Goal: Task Accomplishment & Management: Manage account settings

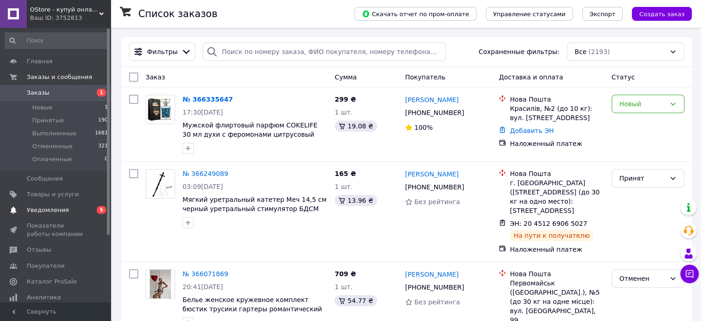
click at [72, 206] on span "Уведомления" at bounding box center [56, 210] width 59 height 8
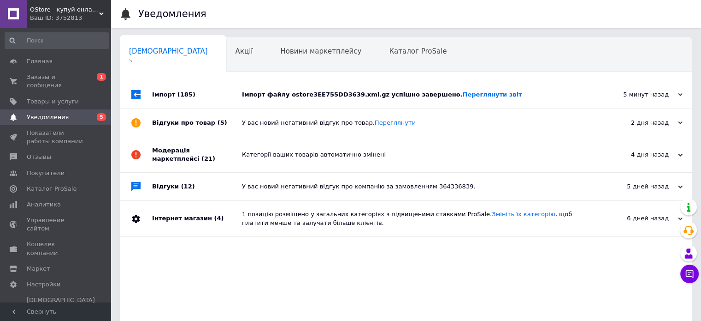
click at [311, 89] on div "Імпорт файлу ostore3EE755DD3639.xml.gz успішно завершено. Переглянути звіт" at bounding box center [416, 95] width 349 height 28
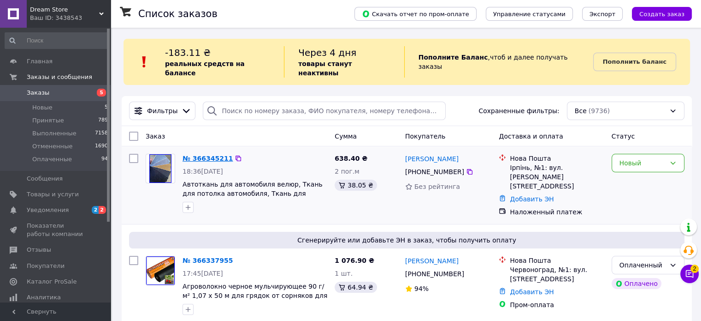
click at [214, 154] on link "№ 366345211" at bounding box center [208, 157] width 50 height 7
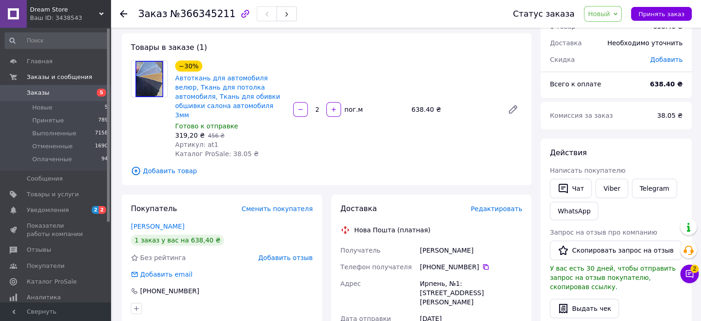
scroll to position [46, 0]
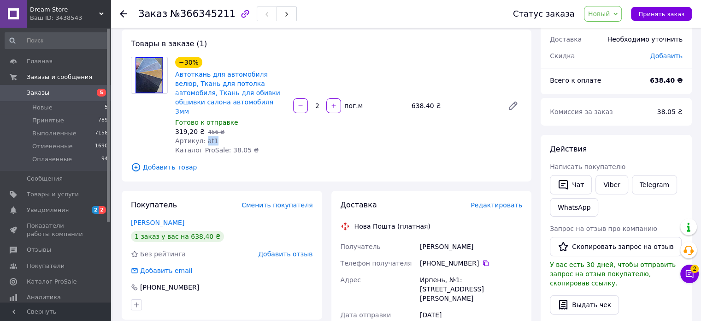
drag, startPoint x: 203, startPoint y: 134, endPoint x: 217, endPoint y: 134, distance: 13.8
click at [217, 136] on div "Артикул: at1" at bounding box center [230, 140] width 111 height 9
copy span "at1"
click at [77, 213] on span "Уведомления" at bounding box center [56, 210] width 59 height 8
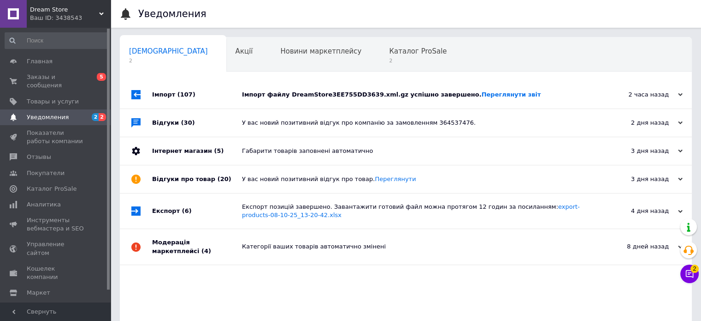
click at [270, 102] on div "Імпорт файлу DreamStore3EE755DD3639.xml.gz успішно завершено. Переглянути звіт" at bounding box center [416, 95] width 349 height 28
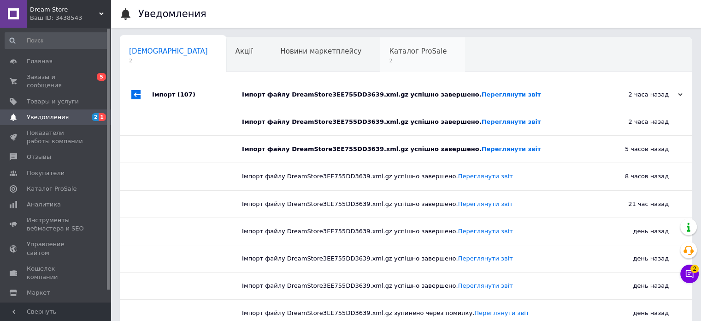
click at [389, 62] on span "2" at bounding box center [418, 60] width 58 height 7
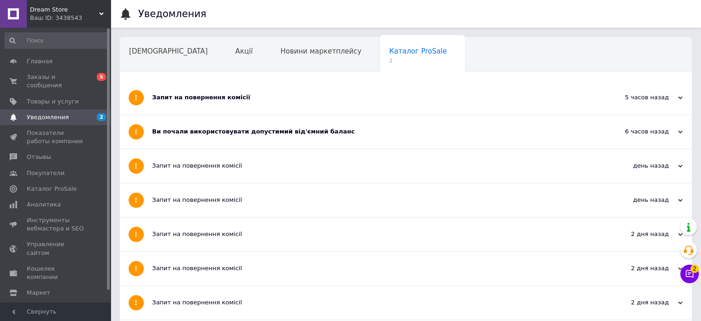
click at [232, 127] on div "Ви почали використовувати допустимий від'ємний баланс" at bounding box center [371, 131] width 439 height 8
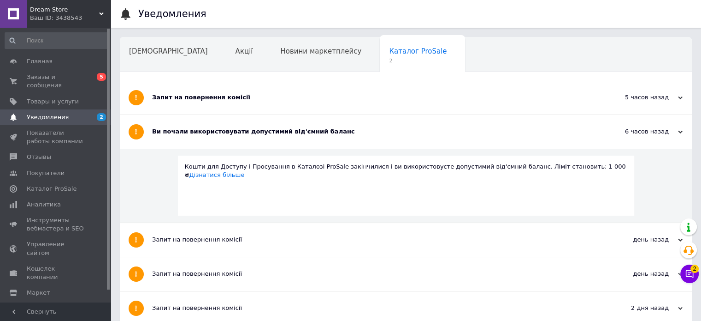
click at [229, 109] on div "Запит на повернення комісії" at bounding box center [371, 98] width 439 height 34
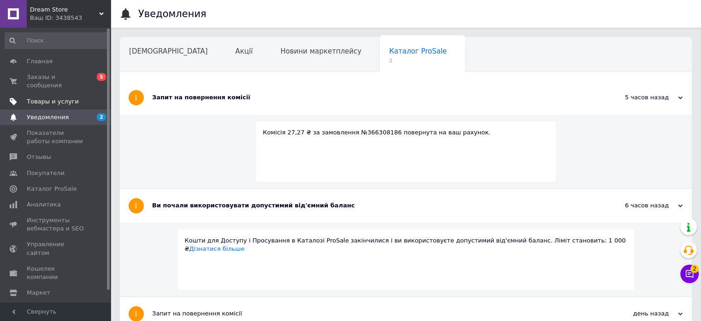
click at [64, 98] on link "Товары и услуги" at bounding box center [56, 102] width 113 height 16
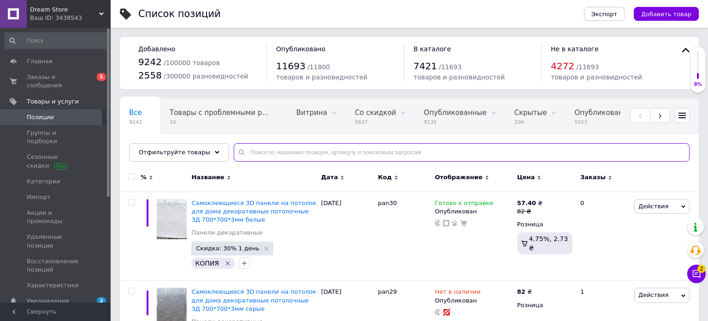
click at [285, 149] on input "text" at bounding box center [462, 152] width 456 height 18
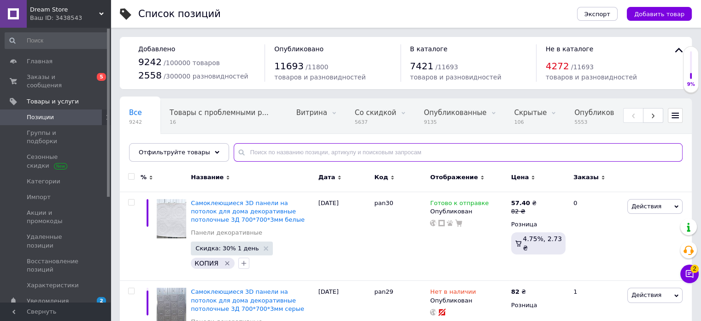
paste input "at1"
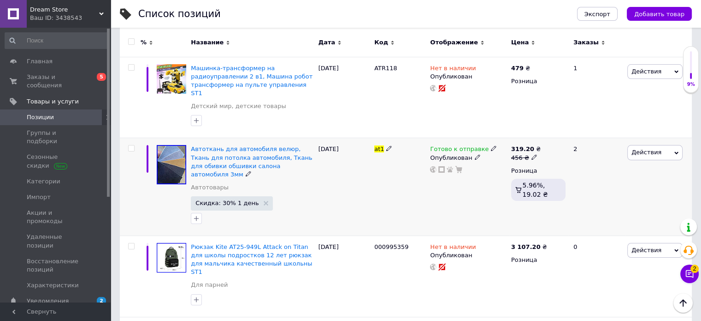
scroll to position [138, 0]
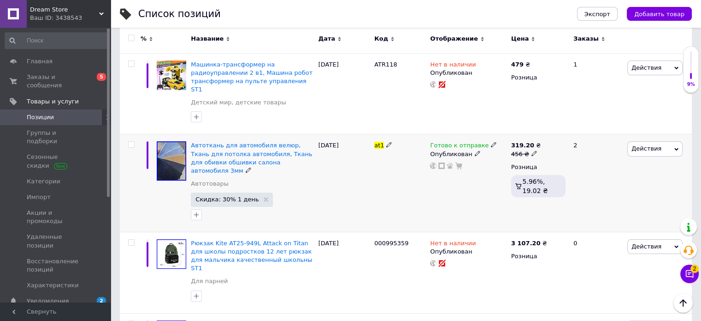
type input "at1"
click at [491, 142] on use at bounding box center [493, 144] width 5 height 5
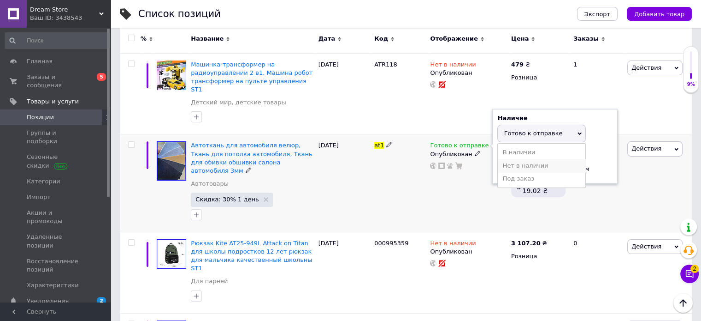
click at [507, 159] on li "Нет в наличии" at bounding box center [542, 165] width 88 height 13
click at [485, 173] on div "Готово к отправке Наличие Нет в наличии В наличии Под заказ Готово к отправке О…" at bounding box center [468, 182] width 81 height 97
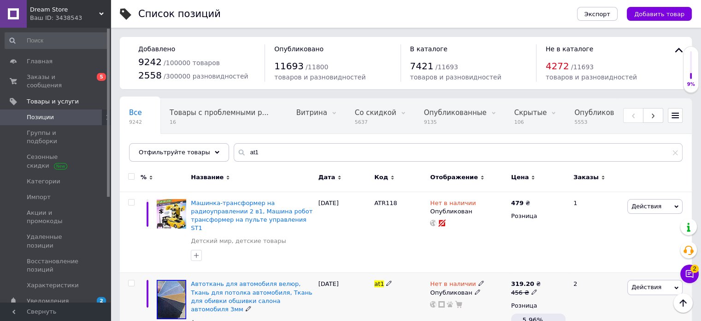
scroll to position [0, 0]
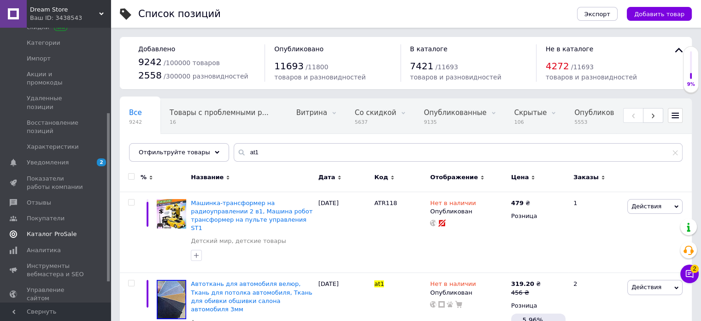
click at [58, 226] on link "Каталог ProSale" at bounding box center [56, 234] width 113 height 16
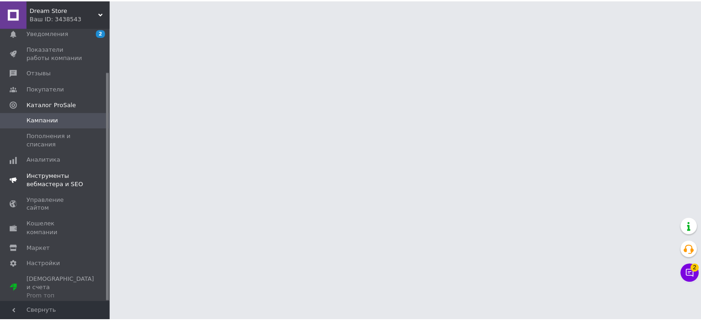
scroll to position [53, 0]
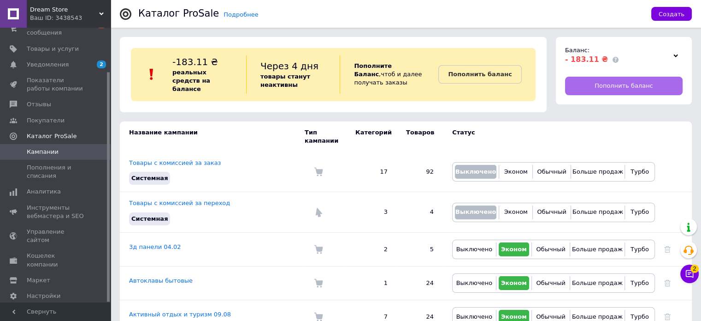
click at [612, 82] on span "Пополнить баланс" at bounding box center [624, 86] width 59 height 8
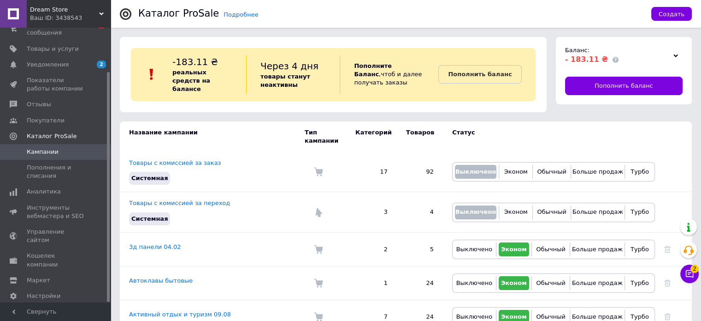
click at [49, 16] on div "Ваш ID: 3438543" at bounding box center [70, 18] width 81 height 8
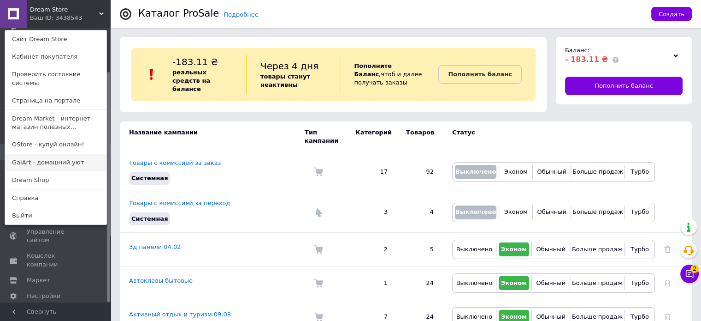
click at [50, 154] on link "GalArt - домашний уют" at bounding box center [55, 163] width 101 height 18
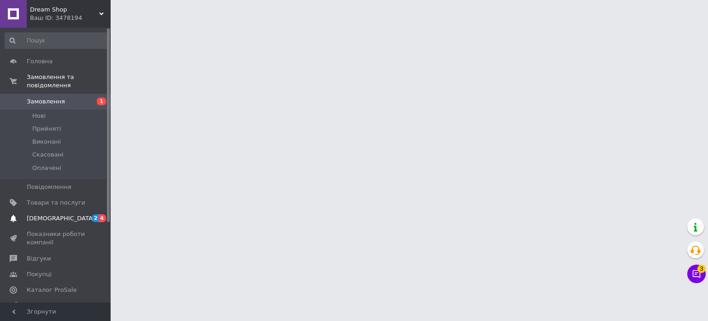
click at [71, 214] on span "[DEMOGRAPHIC_DATA]" at bounding box center [56, 218] width 59 height 8
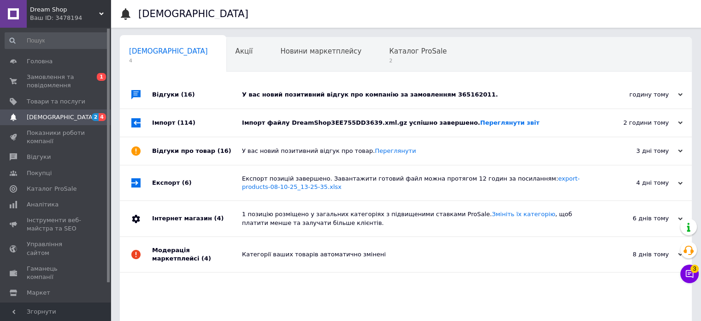
click at [299, 120] on div "Імпорт файлу DreamShop3EE755DD3639.xml.gz успішно завершено. Переглянути звіт" at bounding box center [416, 123] width 349 height 8
click at [302, 98] on div "У вас новий позитивний відгук про компанію за замовленням 365162011." at bounding box center [416, 94] width 349 height 8
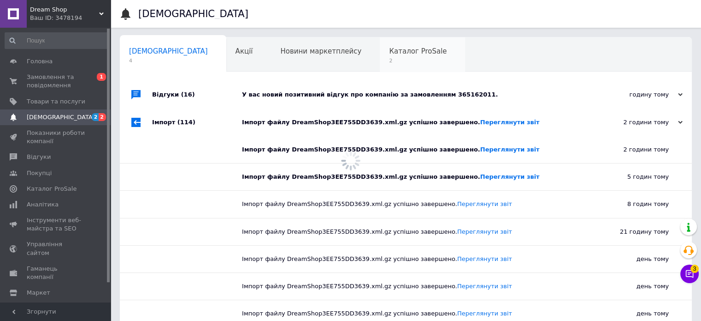
click at [389, 60] on span "2" at bounding box center [418, 60] width 58 height 7
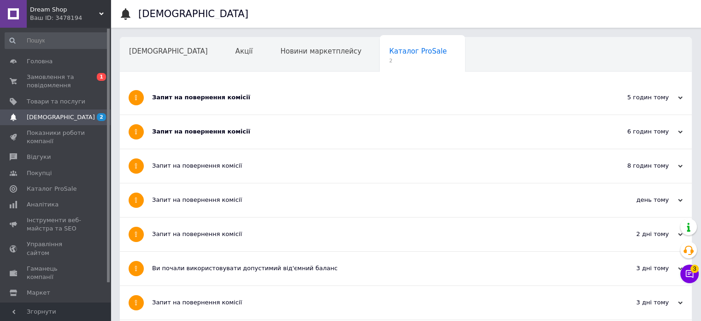
click at [208, 125] on div "Запит на повернення комісії" at bounding box center [371, 132] width 439 height 34
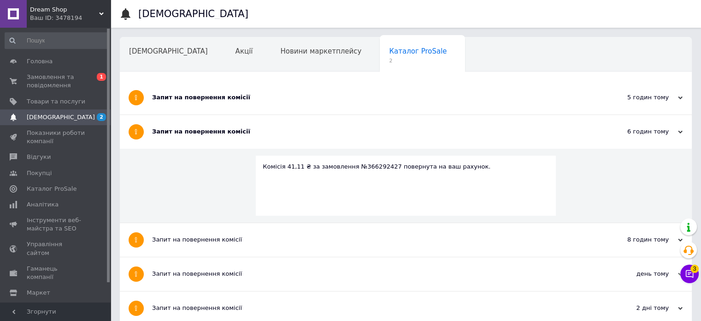
click at [212, 103] on div "Запит на повернення комісії" at bounding box center [371, 98] width 439 height 34
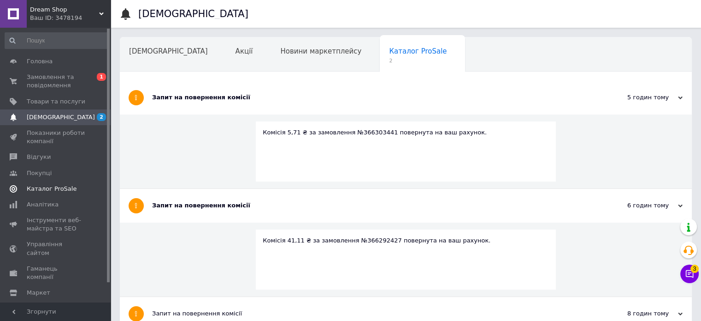
click at [65, 186] on span "Каталог ProSale" at bounding box center [52, 188] width 50 height 8
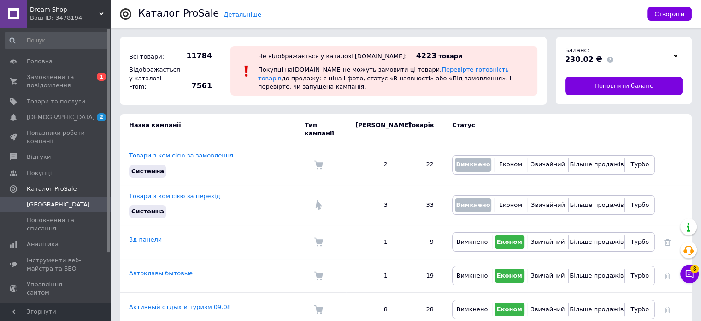
click at [49, 11] on span "Dream Shop" at bounding box center [64, 10] width 69 height 8
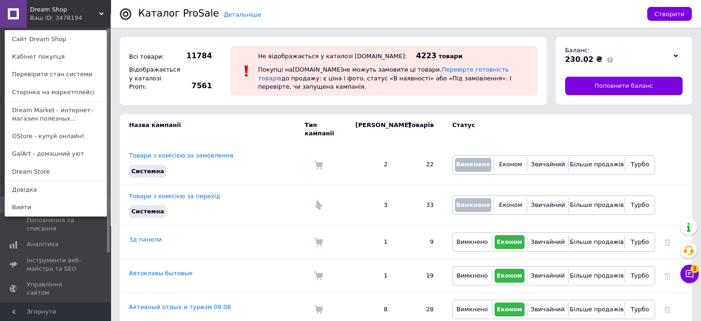
click at [53, 158] on link "GalArt - домашний уют" at bounding box center [55, 154] width 101 height 18
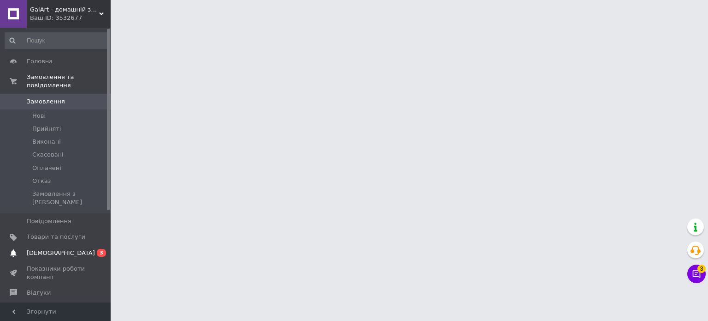
click at [65, 245] on link "Сповіщення 0 3" at bounding box center [56, 253] width 113 height 16
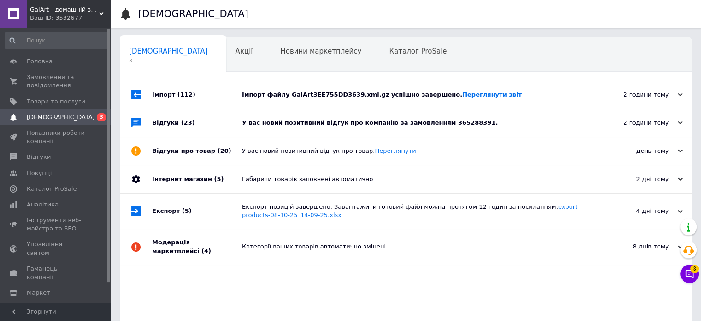
click at [306, 124] on div "У вас новий позитивний відгук про компанію за замовленням 365288391." at bounding box center [416, 123] width 349 height 8
click at [327, 90] on div "Імпорт файлу GalArt3EE755DD3639.xml.gz успішно завершено. Переглянути звіт" at bounding box center [416, 94] width 349 height 8
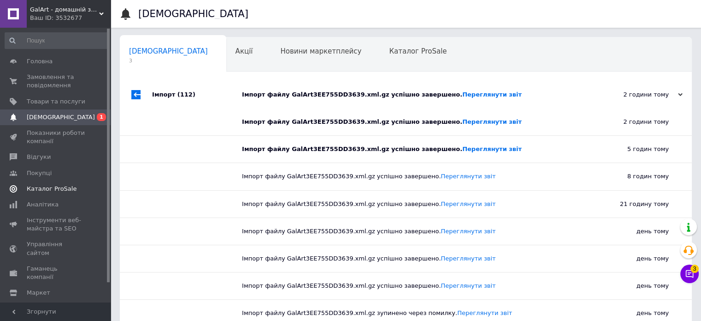
click at [44, 189] on span "Каталог ProSale" at bounding box center [52, 188] width 50 height 8
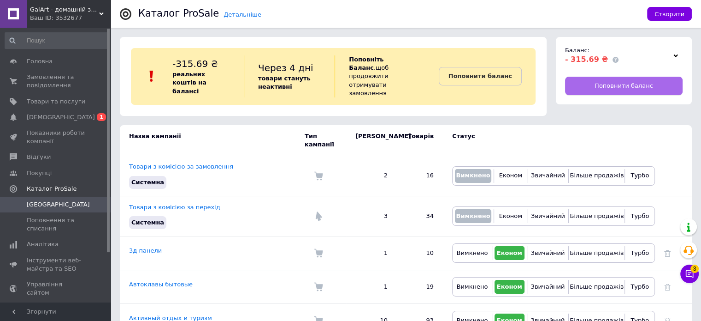
click at [650, 83] on link "Поповнити баланс" at bounding box center [624, 86] width 118 height 18
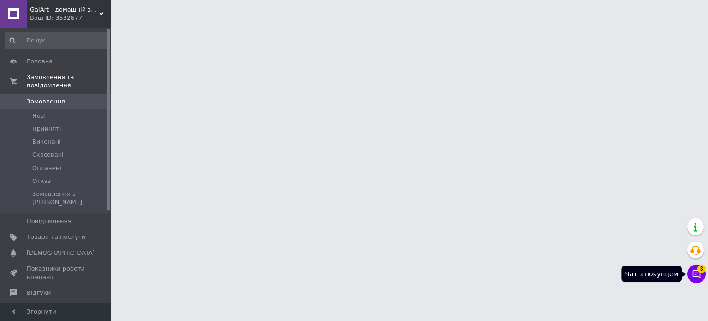
click at [698, 273] on icon at bounding box center [696, 273] width 9 height 9
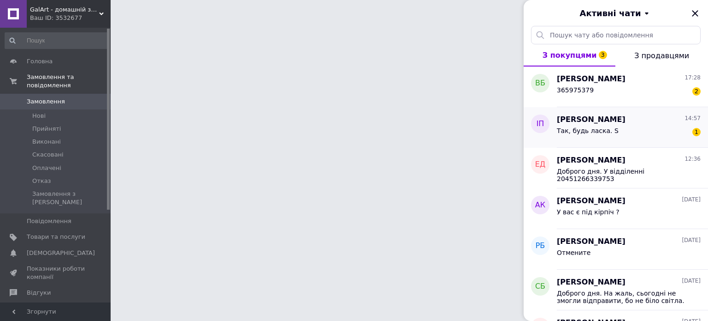
click at [591, 125] on div "Так, будь ласка. S 1" at bounding box center [629, 132] width 144 height 15
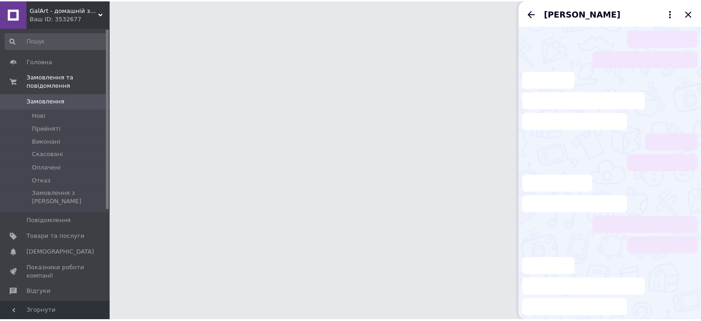
scroll to position [54, 0]
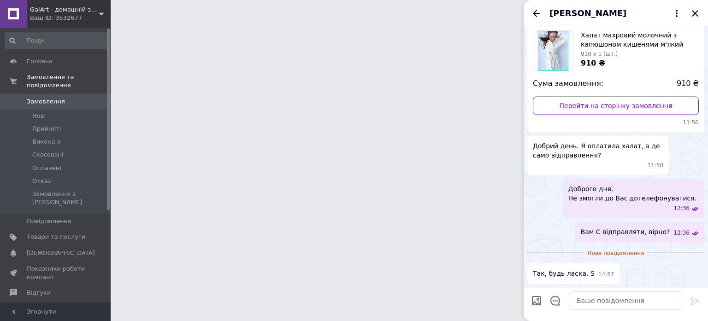
click at [697, 11] on icon "Закрити" at bounding box center [695, 13] width 6 height 6
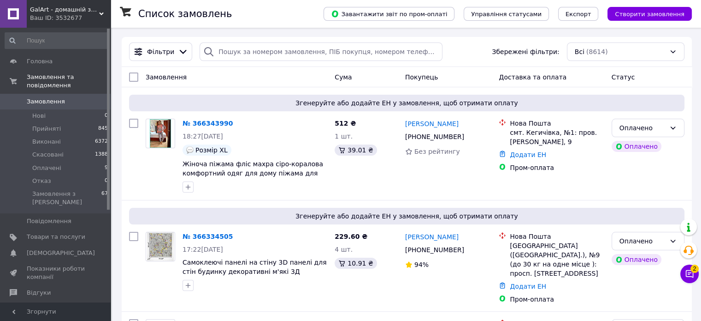
click at [71, 17] on div "Ваш ID: 3532677" at bounding box center [70, 18] width 81 height 8
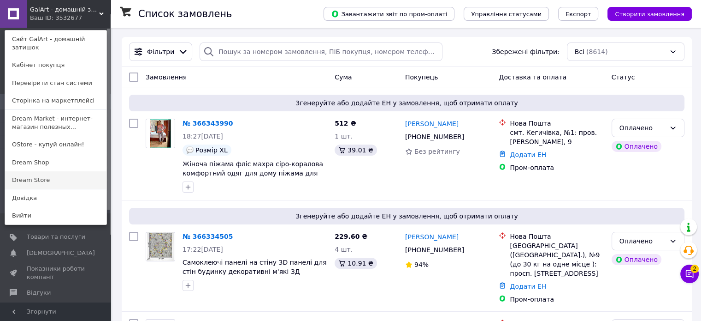
click at [56, 172] on link "Dream Store" at bounding box center [55, 180] width 101 height 18
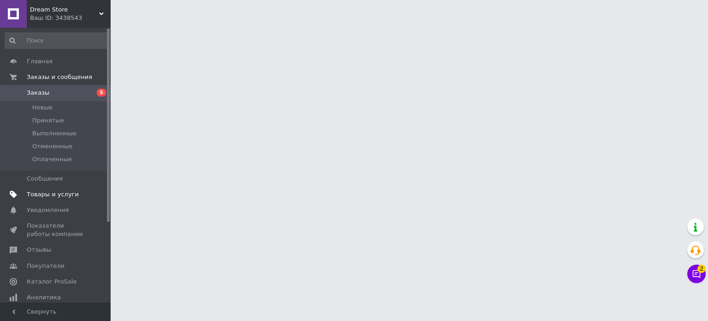
click at [64, 194] on span "Товары и услуги" at bounding box center [53, 194] width 52 height 8
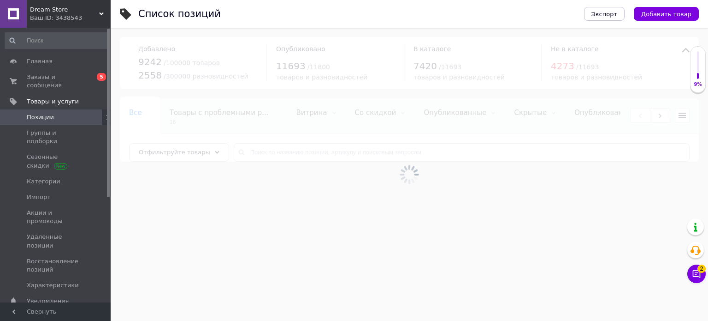
click at [294, 148] on div at bounding box center [410, 174] width 598 height 293
click at [294, 148] on input "text" at bounding box center [462, 152] width 456 height 18
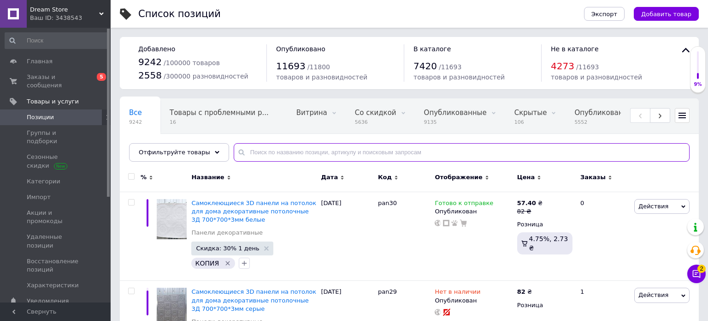
click at [293, 148] on input "text" at bounding box center [462, 152] width 456 height 18
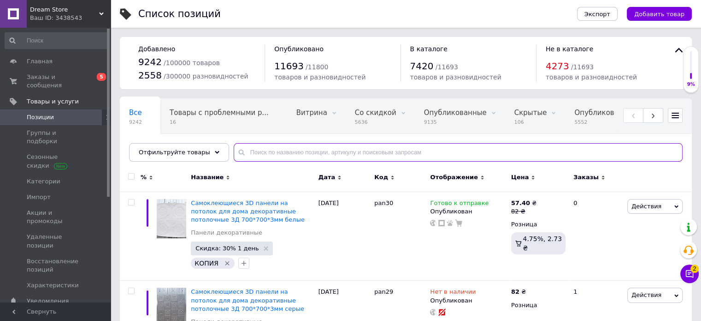
paste input "Zippo black"
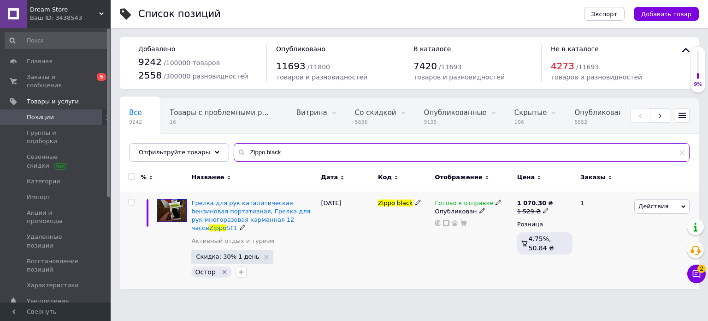
type input "Zippo black"
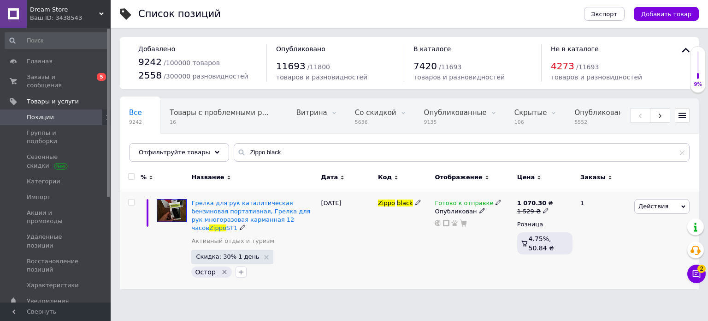
click at [496, 202] on icon at bounding box center [499, 202] width 6 height 6
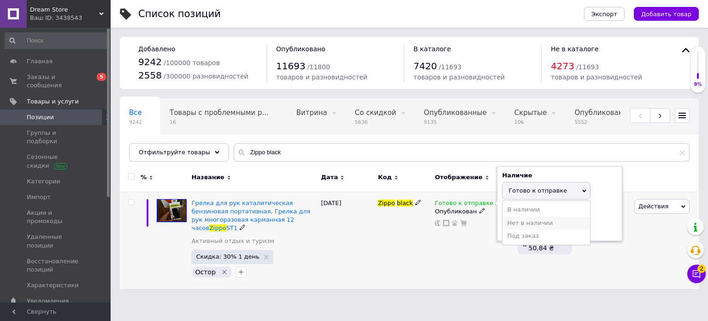
click at [510, 223] on li "Нет в наличии" at bounding box center [547, 222] width 88 height 13
click at [477, 237] on div "Готово к отправке Наличие Нет в наличии В наличии Под заказ Готово к отправке О…" at bounding box center [474, 239] width 82 height 97
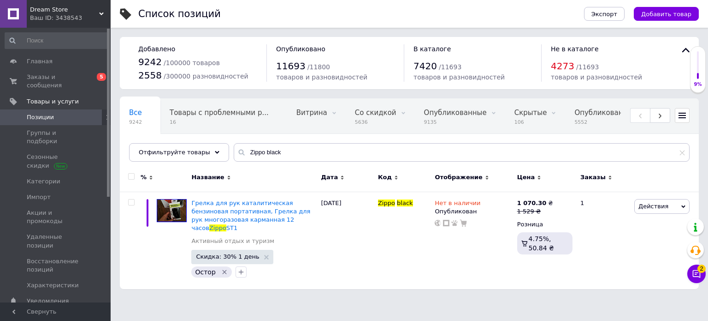
click at [73, 13] on span "Dream Store" at bounding box center [64, 10] width 69 height 8
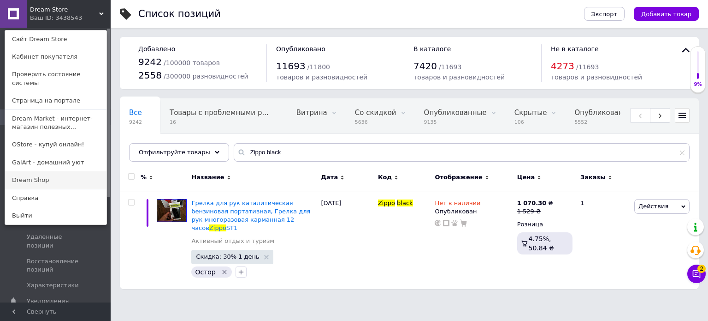
click at [54, 173] on link "Dream Shop" at bounding box center [55, 180] width 101 height 18
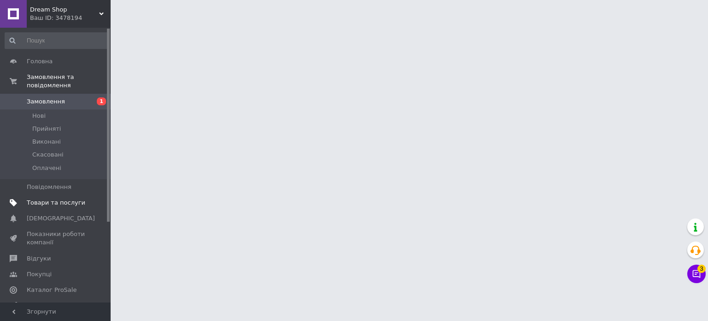
click at [55, 195] on link "Товари та послуги" at bounding box center [56, 203] width 113 height 16
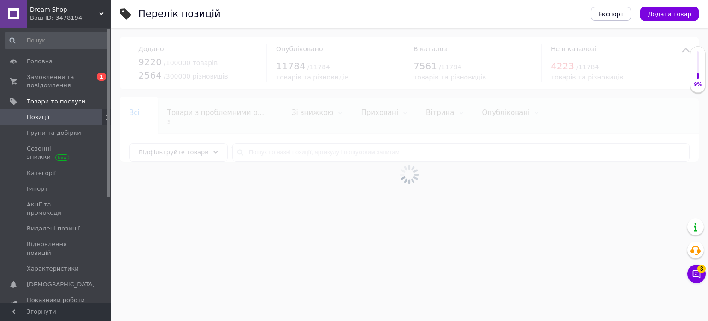
click at [285, 148] on div at bounding box center [410, 174] width 598 height 293
click at [285, 151] on input "text" at bounding box center [460, 152] width 457 height 18
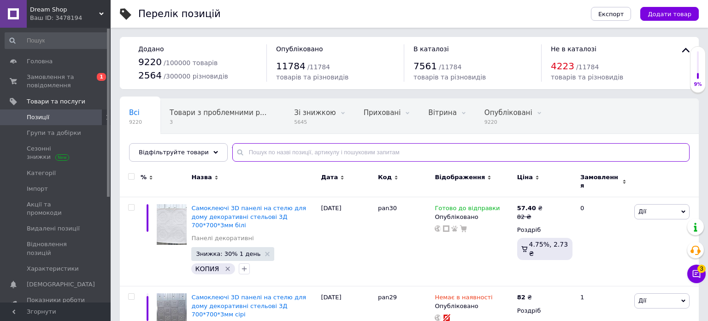
paste input "Zippo black"
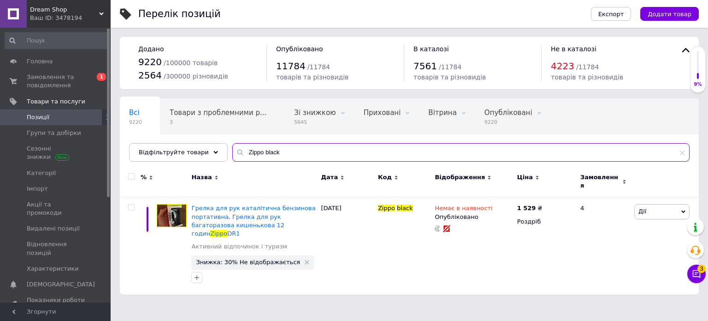
type input "Zippo black"
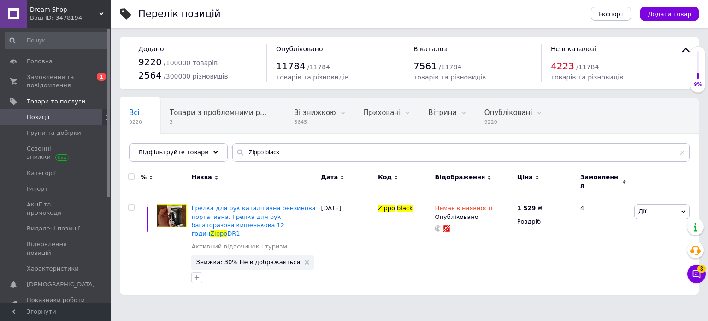
click at [64, 15] on div "Ваш ID: 3478194" at bounding box center [70, 18] width 81 height 8
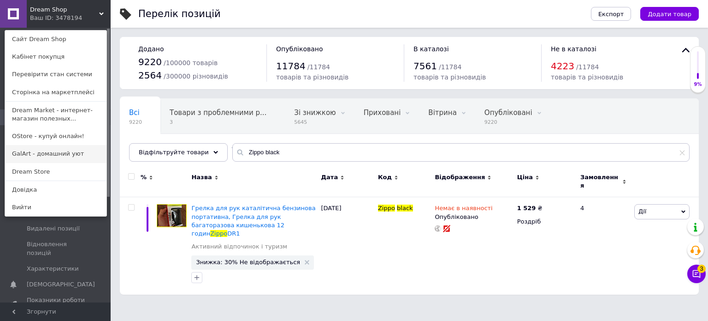
click at [53, 154] on link "GalArt - домашний уют" at bounding box center [55, 154] width 101 height 18
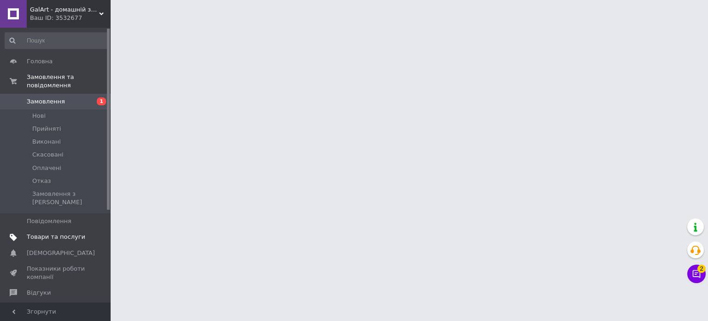
click at [58, 232] on span "Товари та послуги" at bounding box center [56, 236] width 59 height 8
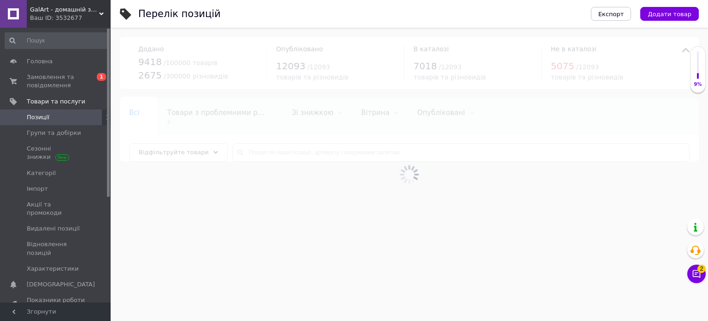
click at [261, 148] on div at bounding box center [410, 174] width 598 height 293
click at [287, 150] on div at bounding box center [410, 174] width 598 height 293
click at [287, 150] on input "text" at bounding box center [460, 152] width 457 height 18
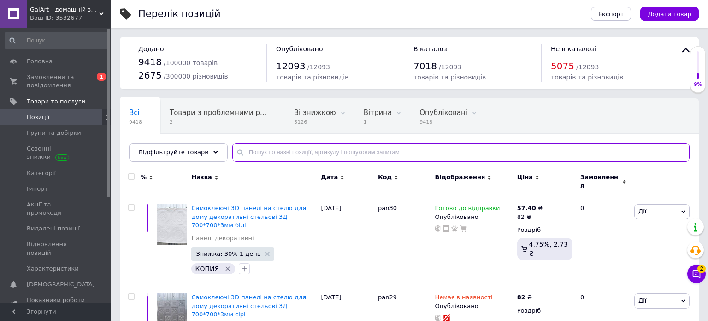
paste input "Zippo black"
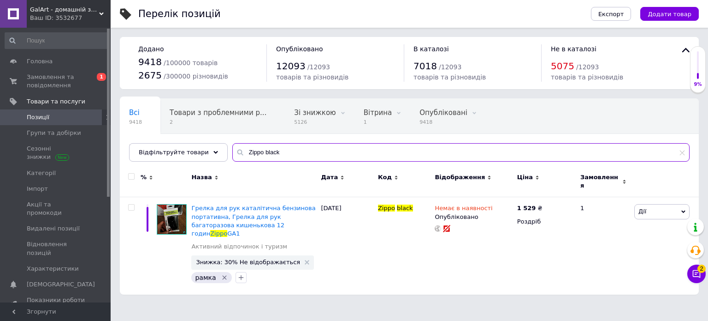
type input "Zippo black"
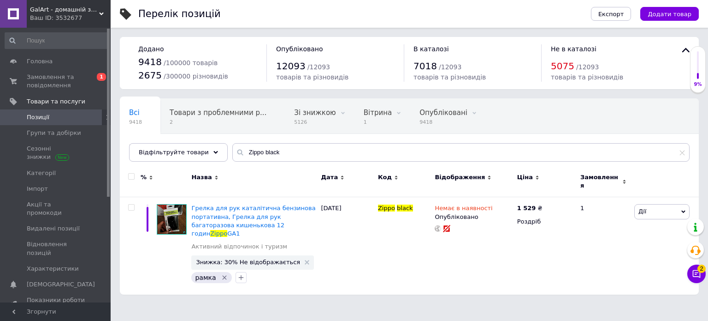
click at [75, 7] on span "GalArt - домашній затишок" at bounding box center [64, 10] width 69 height 8
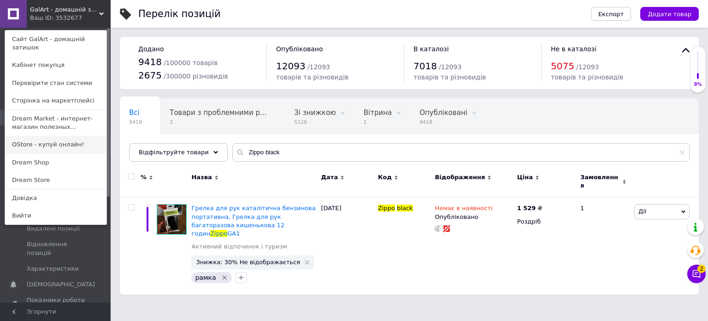
click at [46, 136] on link "OStore - купуй онлайн!" at bounding box center [55, 145] width 101 height 18
